Goal: Task Accomplishment & Management: Complete application form

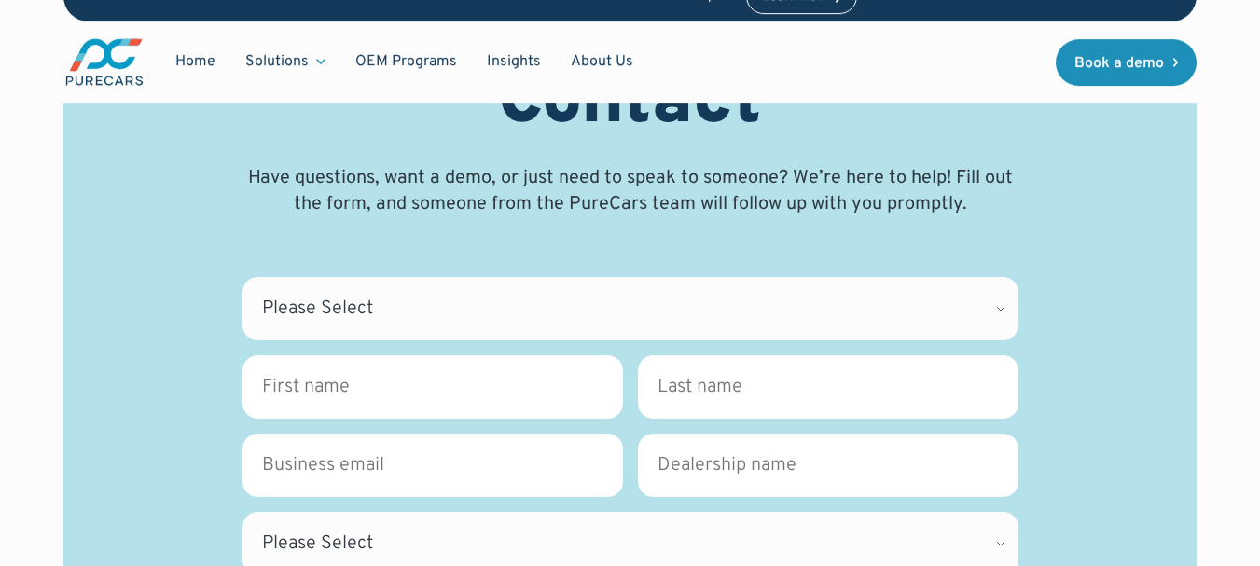
scroll to position [280, 0]
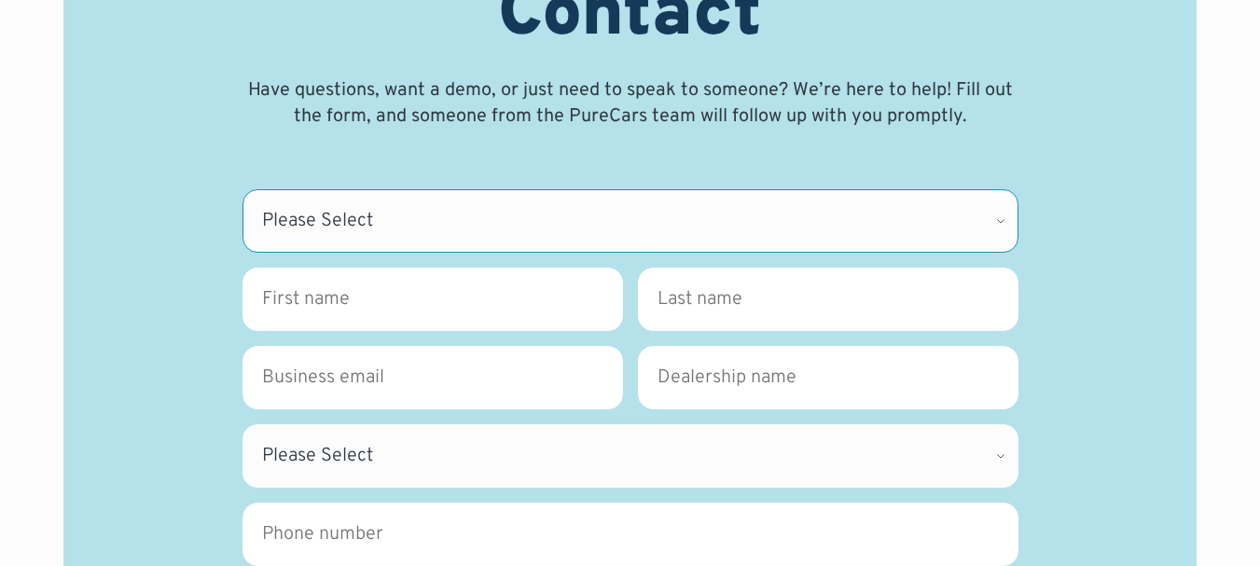
click at [452, 214] on select "Please Select CDK Support Sales Support Billing Press Other" at bounding box center [630, 220] width 776 height 63
select select "Support"
click at [242, 189] on select "Please Select CDK Support Sales Support Billing Press Other" at bounding box center [630, 220] width 776 height 63
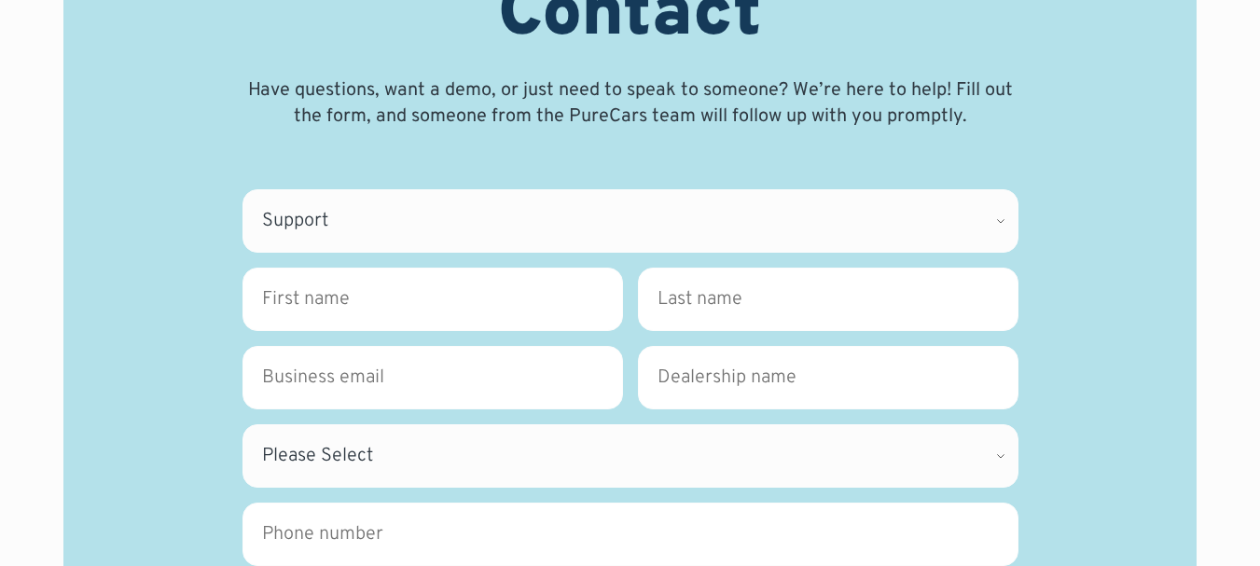
type input "[PERSON_NAME]"
type input "[EMAIL_ADDRESS][DOMAIN_NAME]"
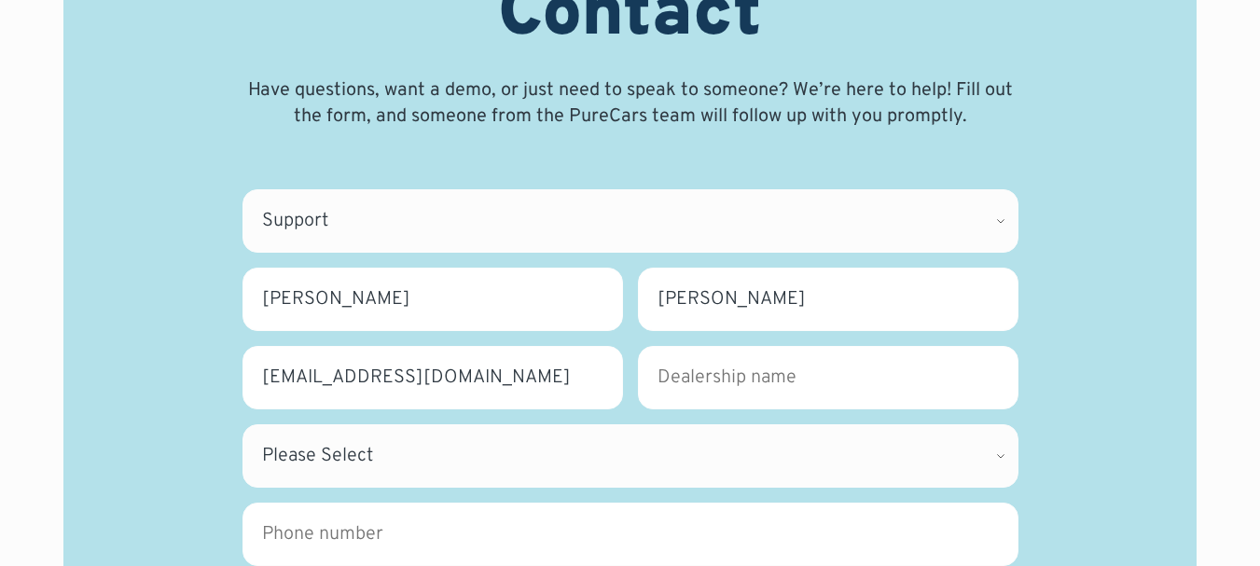
type input "Webgrity"
type input "3340073326"
type textarea "Hello, We are offering a 20-hour FREE trial of administrative support services …"
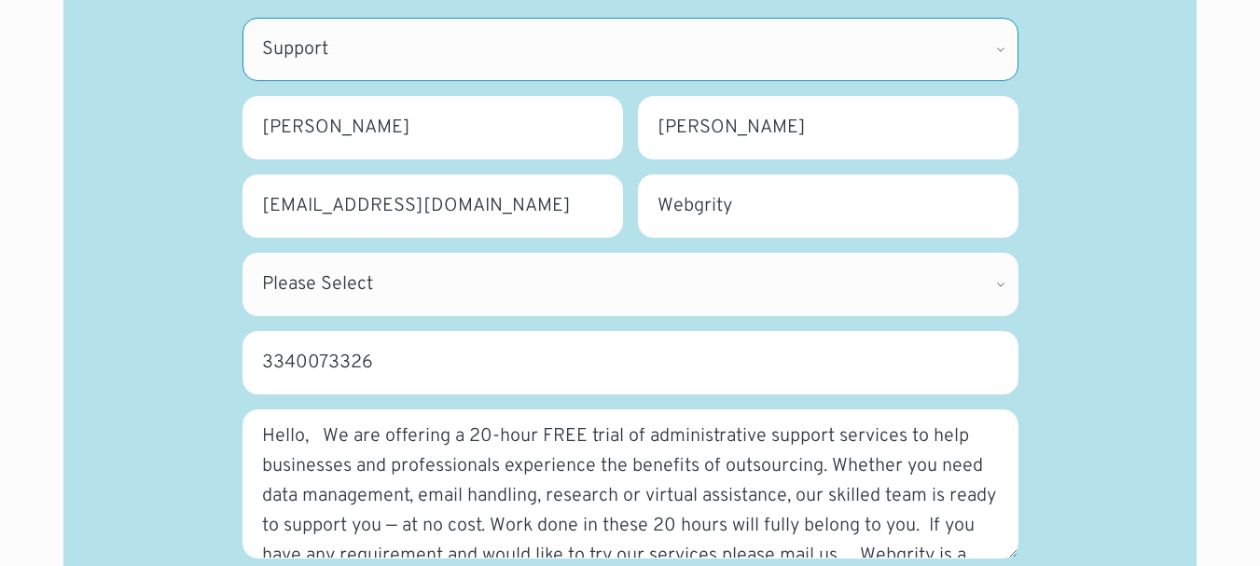
scroll to position [466, 0]
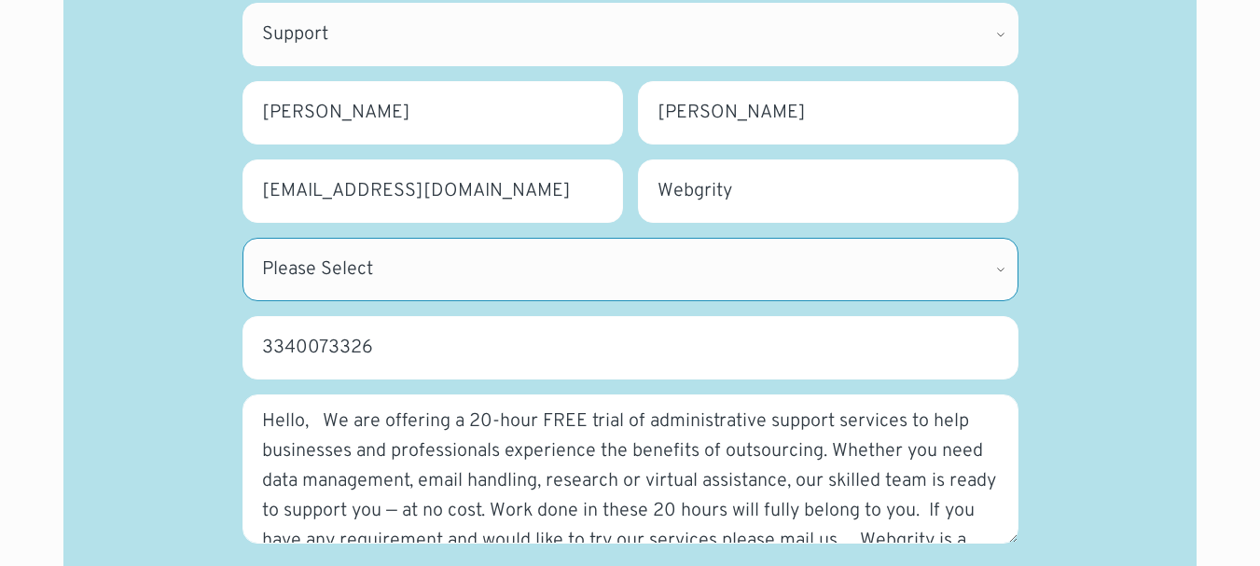
click at [386, 267] on select "Please Select [US_STATE] [US_STATE] [GEOGRAPHIC_DATA] [US_STATE] [US_STATE] [GE…" at bounding box center [630, 269] width 776 height 63
select select "AL"
click at [242, 238] on select "Please Select [US_STATE] [US_STATE] [GEOGRAPHIC_DATA] [US_STATE] [US_STATE] [GE…" at bounding box center [630, 269] width 776 height 63
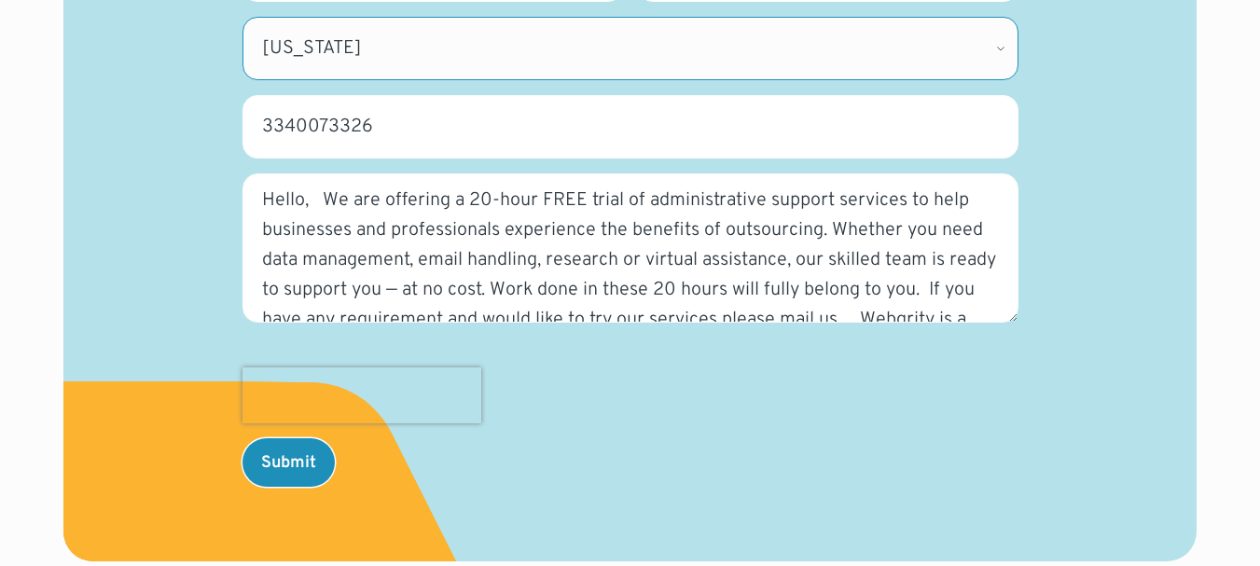
scroll to position [746, 0]
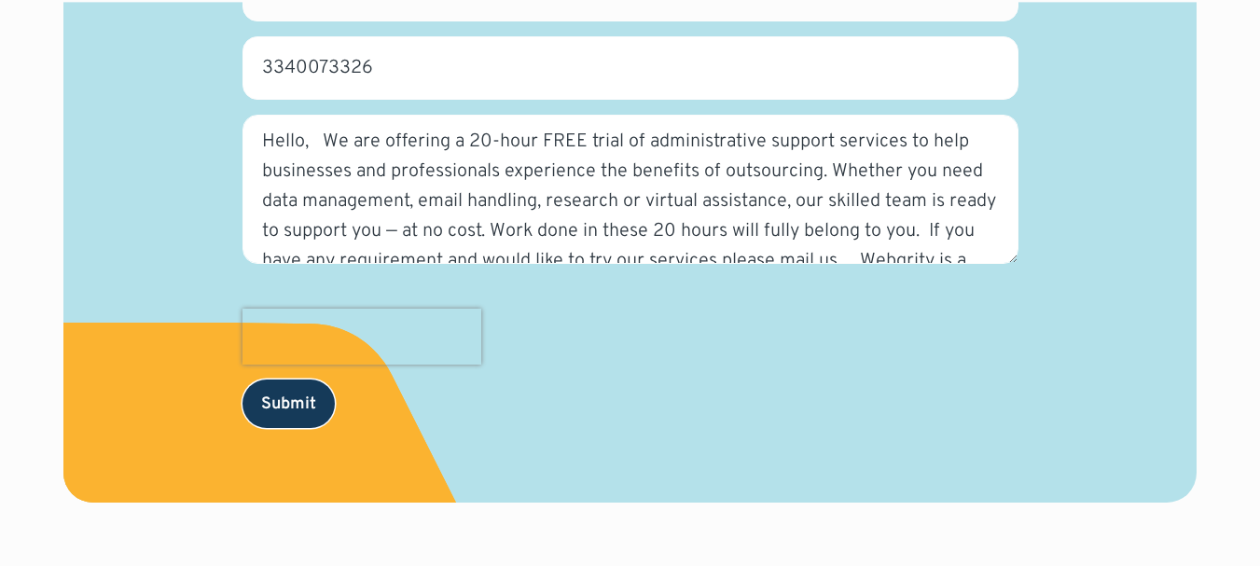
click at [284, 399] on input "Submit" at bounding box center [288, 403] width 92 height 48
